Goal: Information Seeking & Learning: Learn about a topic

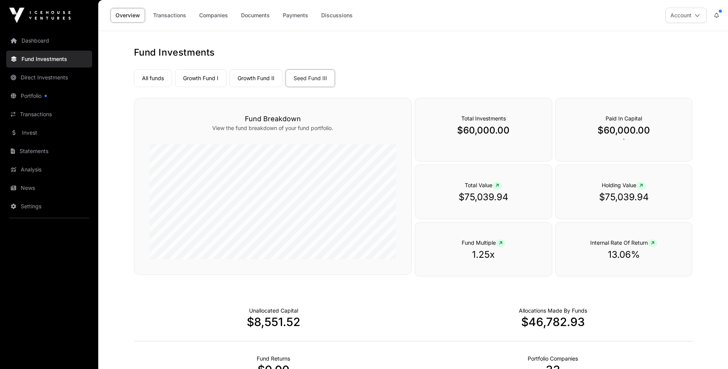
click at [253, 77] on link "Growth Fund II" at bounding box center [255, 78] width 53 height 18
click at [201, 79] on link "Growth Fund I" at bounding box center [200, 78] width 51 height 18
click at [257, 77] on link "Growth Fund II" at bounding box center [255, 78] width 53 height 18
click at [311, 78] on link "Seed Fund III" at bounding box center [309, 78] width 49 height 18
click at [304, 76] on link "Seed Fund III" at bounding box center [309, 78] width 49 height 18
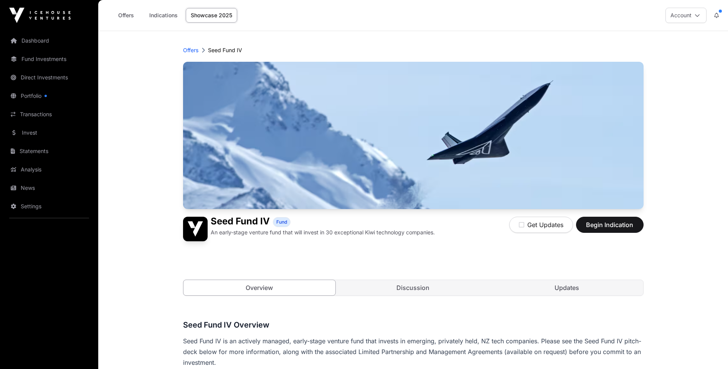
scroll to position [230, 0]
